Goal: Task Accomplishment & Management: Complete application form

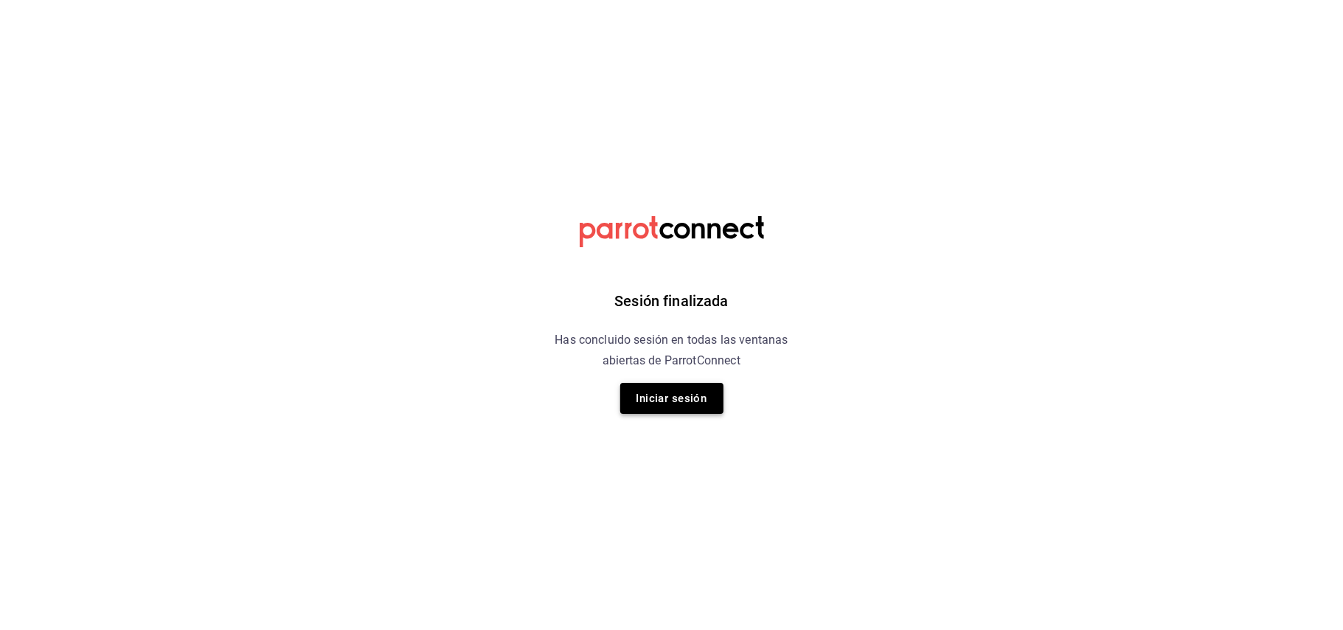
click at [680, 404] on button "Iniciar sesión" at bounding box center [671, 398] width 103 height 31
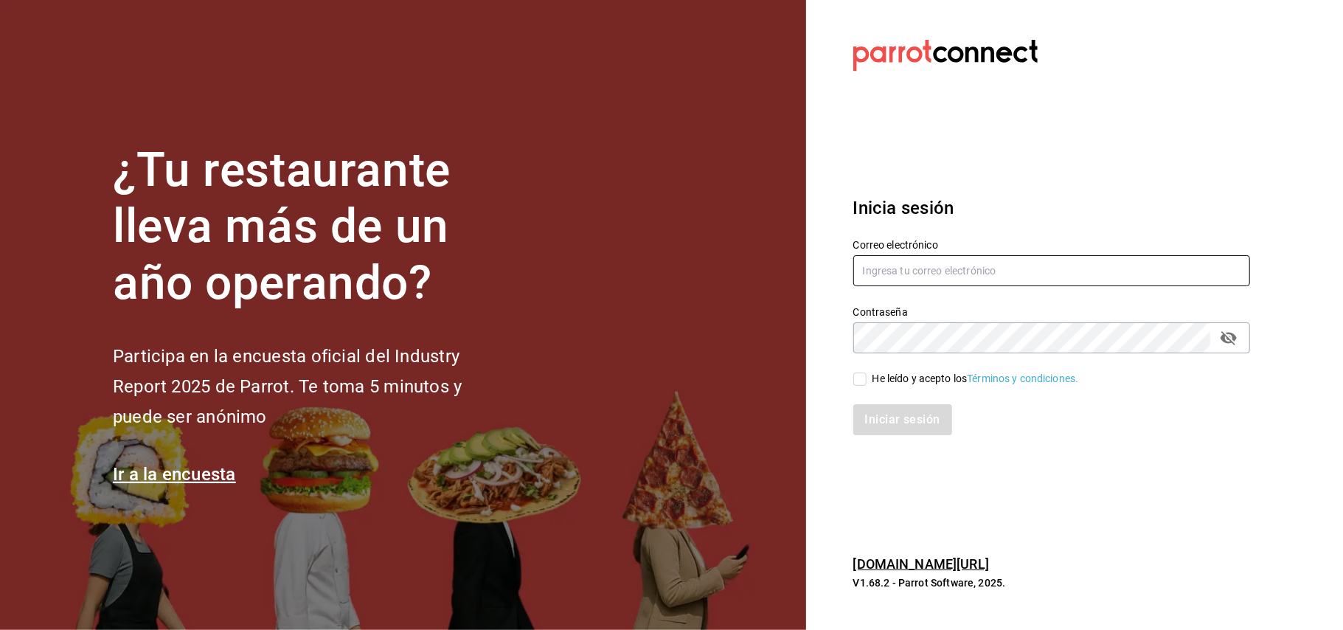
type input "[EMAIL_ADDRESS][DOMAIN_NAME]"
click at [861, 378] on input "He leído y acepto los Términos y condiciones." at bounding box center [859, 378] width 13 height 13
checkbox input "true"
click at [880, 414] on button "Iniciar sesión" at bounding box center [903, 419] width 100 height 31
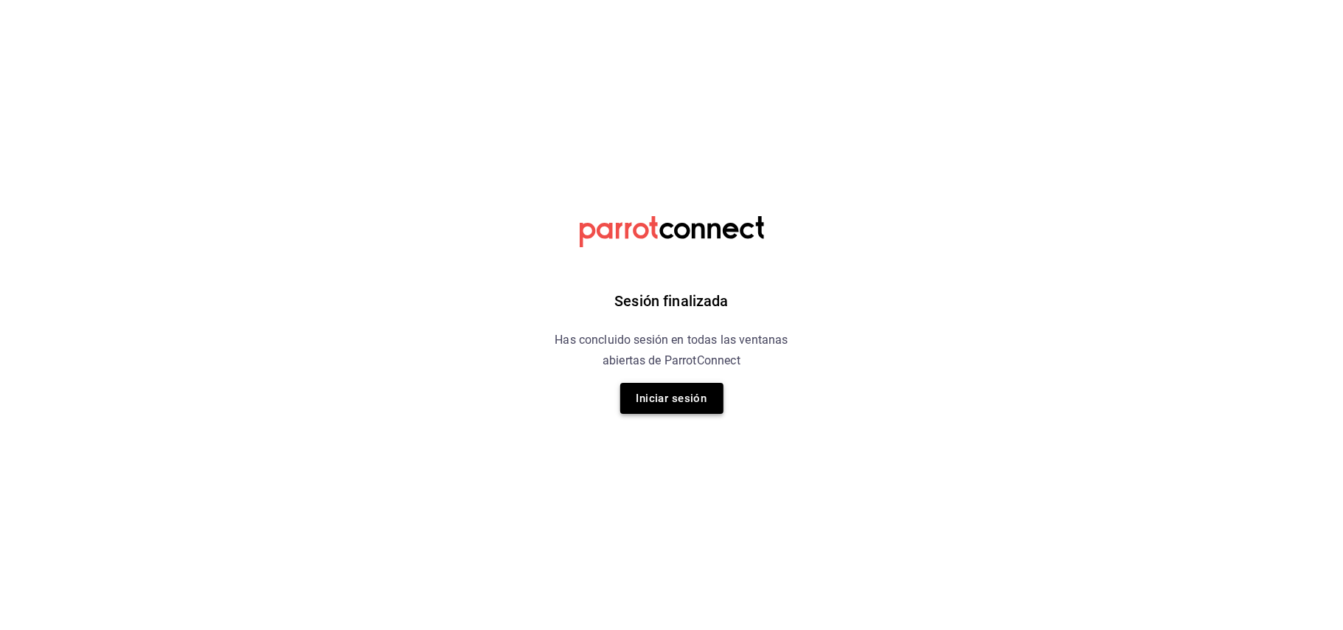
click at [694, 405] on button "Iniciar sesión" at bounding box center [671, 398] width 103 height 31
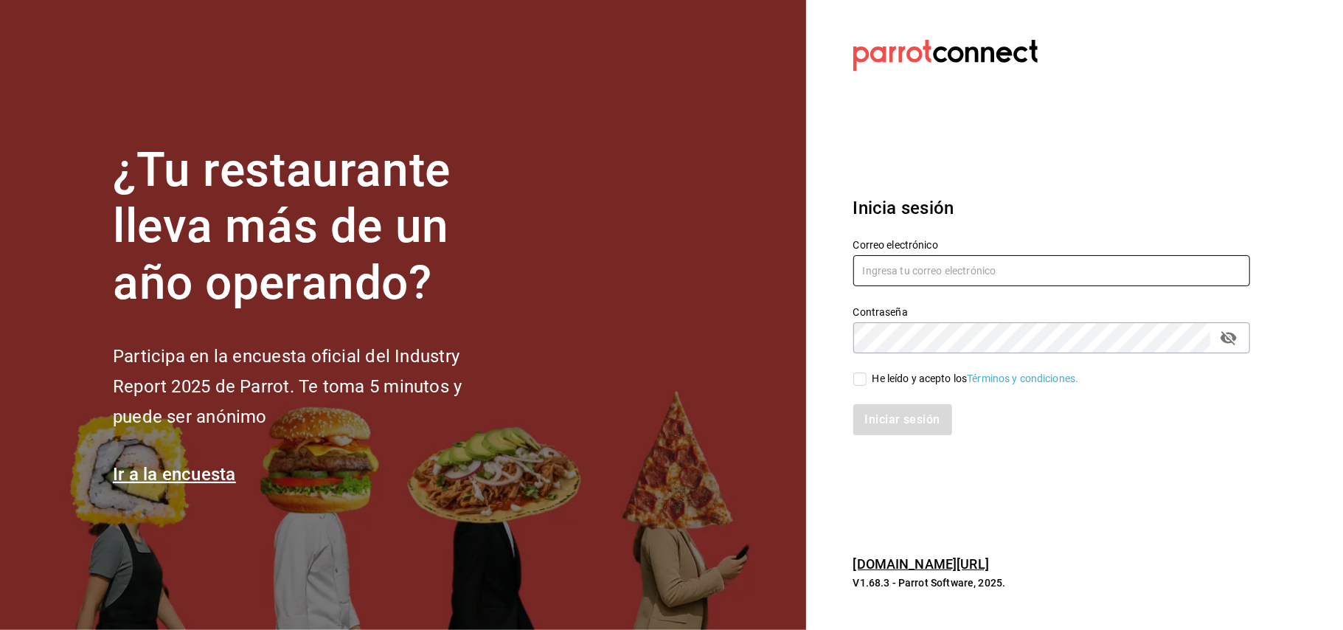
type input "germina.panaderia@gmail.com"
click at [857, 375] on input "He leído y acepto los Términos y condiciones." at bounding box center [859, 378] width 13 height 13
checkbox input "true"
click at [924, 426] on button "Iniciar sesión" at bounding box center [903, 419] width 100 height 31
